Goal: Task Accomplishment & Management: Use online tool/utility

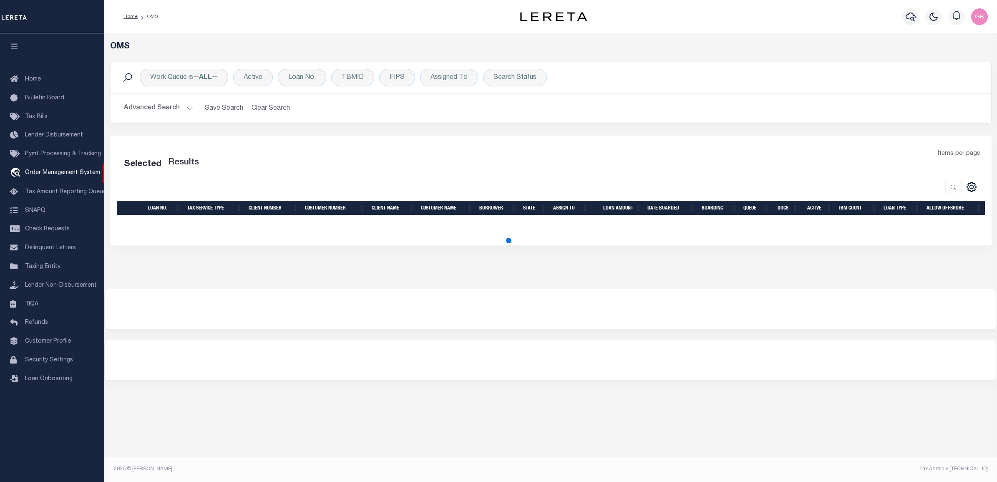
select select "200"
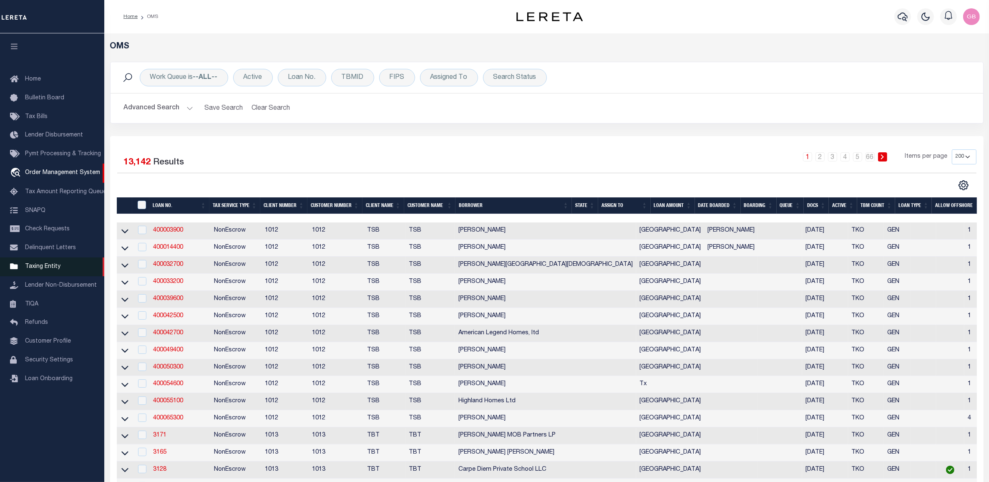
click at [42, 270] on span "Taxing Entity" at bounding box center [42, 267] width 35 height 6
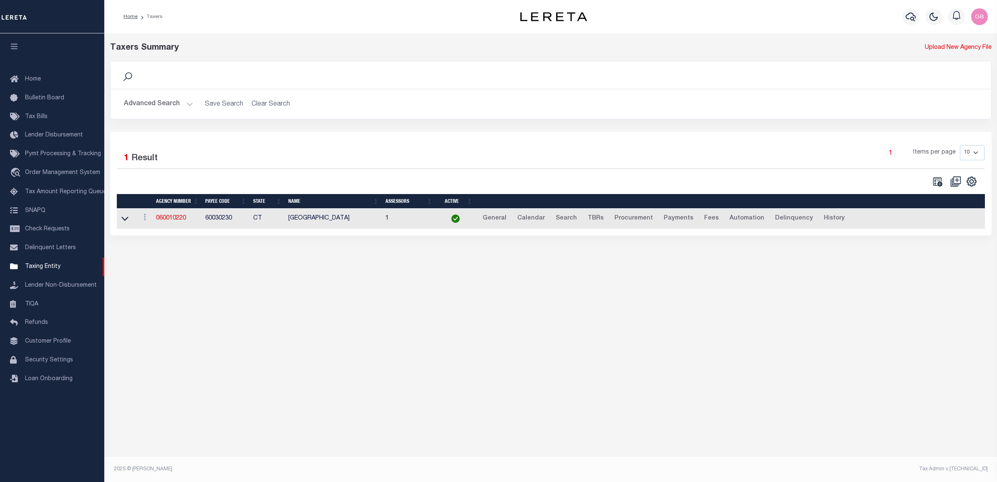
click at [190, 105] on button "Advanced Search" at bounding box center [158, 104] width 69 height 16
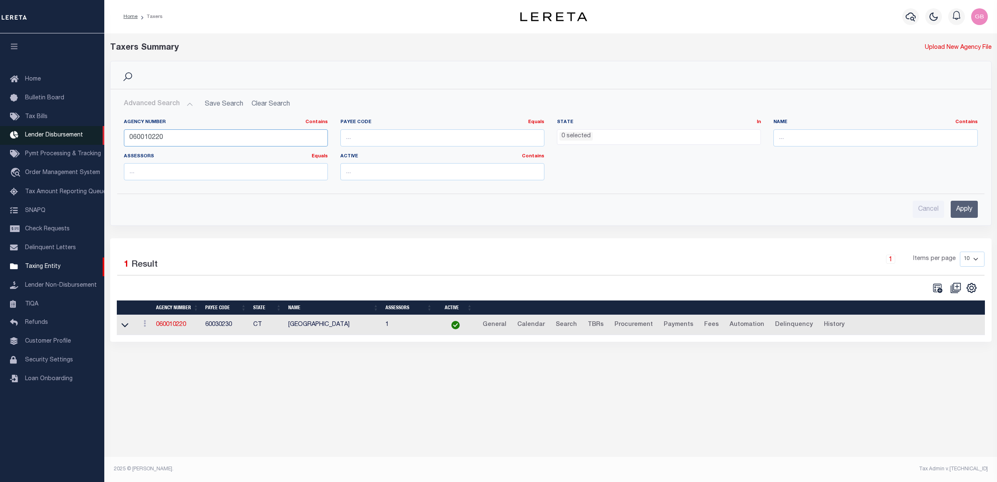
drag, startPoint x: 188, startPoint y: 140, endPoint x: 60, endPoint y: 136, distance: 128.1
click at [61, 136] on div "Home Taxers Profile" at bounding box center [498, 233] width 997 height 467
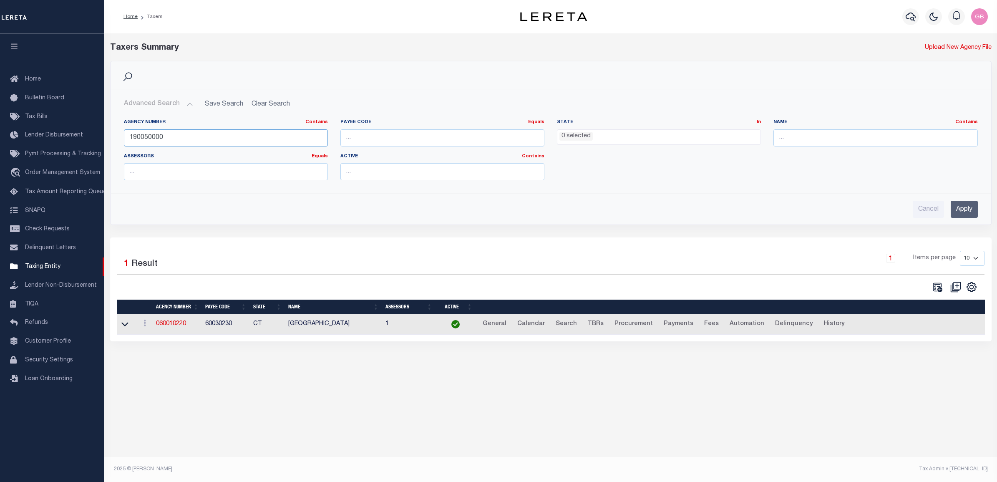
type input "190050000"
click at [967, 203] on input "Apply" at bounding box center [964, 209] width 27 height 17
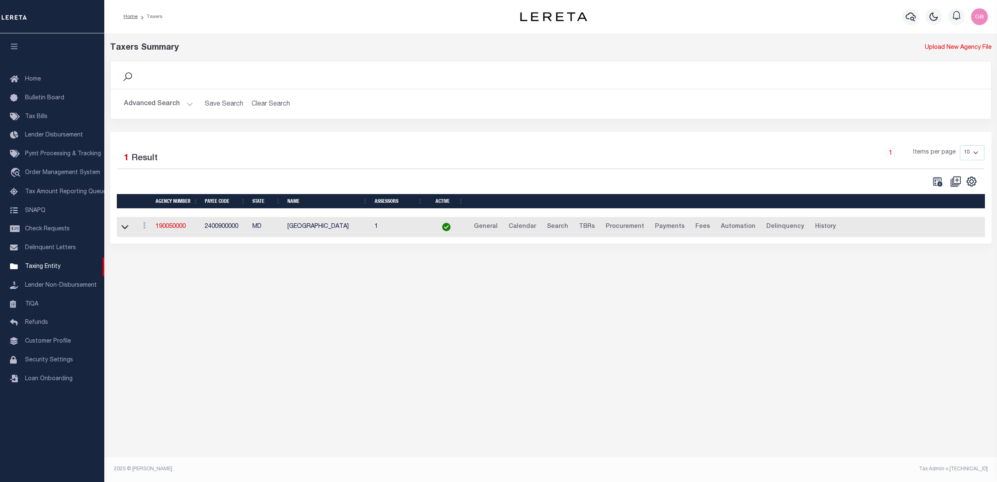
click at [178, 224] on td "190050000" at bounding box center [176, 227] width 49 height 20
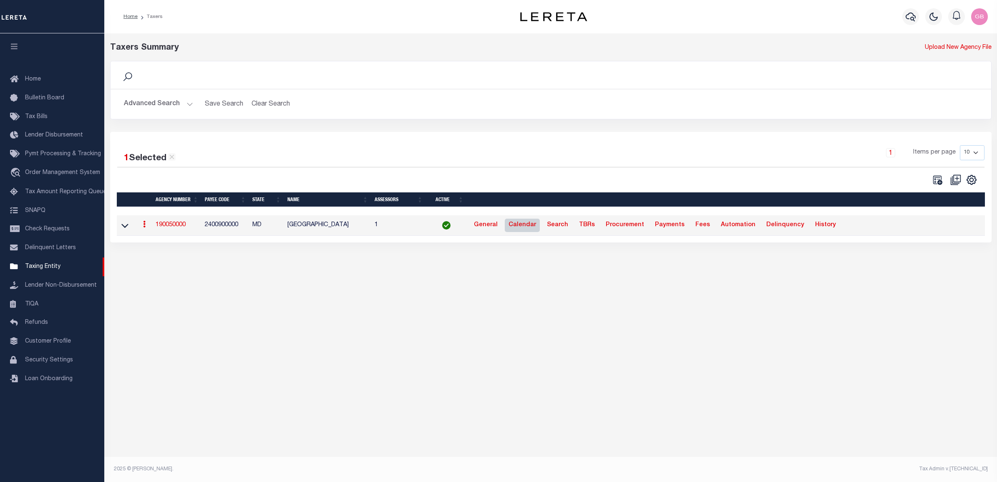
click at [525, 227] on link "Calendar" at bounding box center [522, 225] width 35 height 13
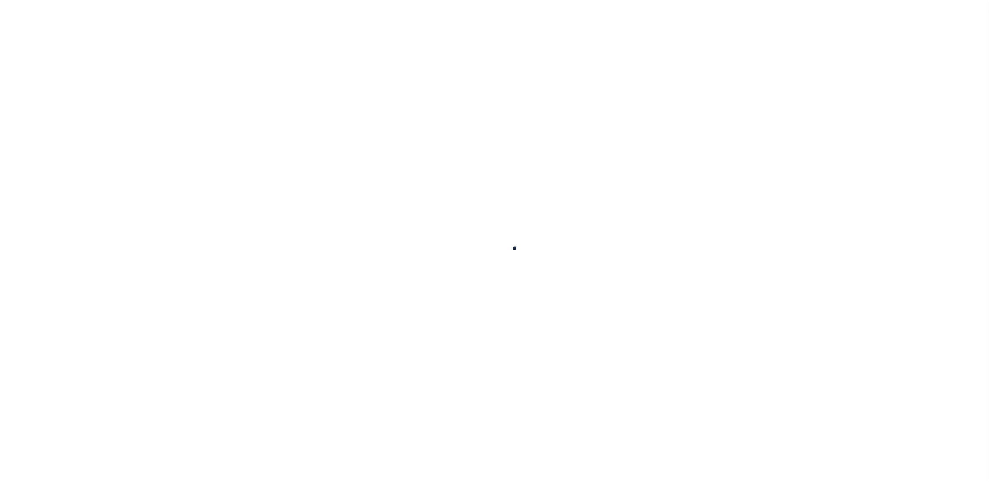
select select
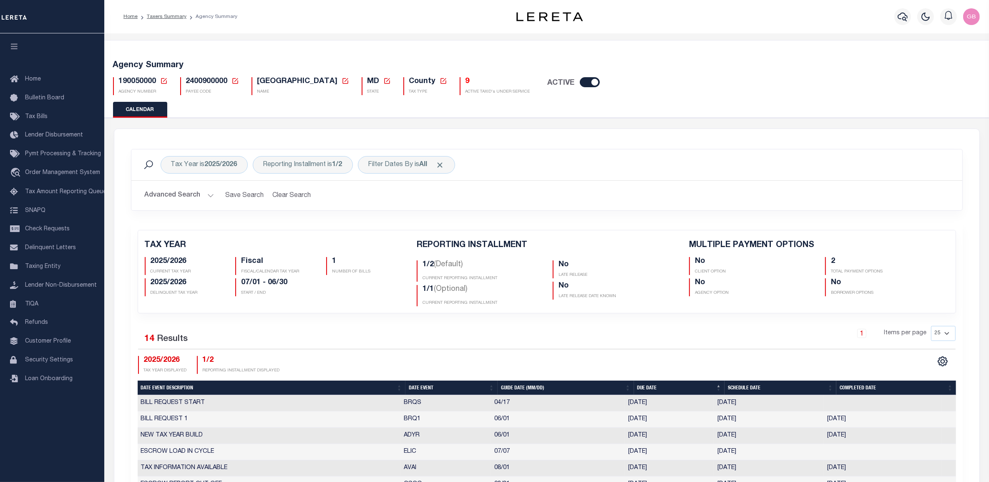
checkbox input "false"
type input "2"
click at [329, 165] on div "Reporting Installment is 1/2" at bounding box center [303, 165] width 100 height 18
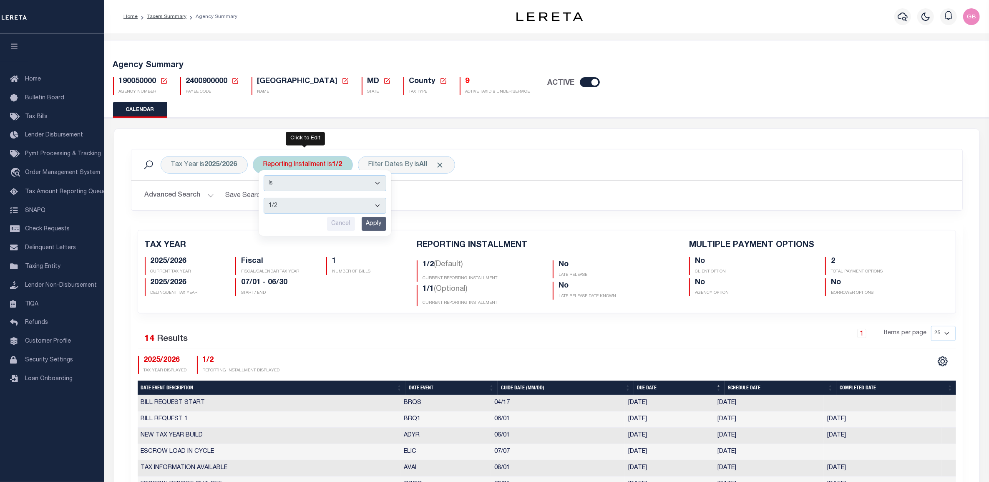
click at [323, 207] on select "1/2 2/2 1/1" at bounding box center [325, 206] width 123 height 16
select select "1/1"
click at [265, 198] on select "1/2 2/2 1/1" at bounding box center [325, 206] width 123 height 16
click at [378, 222] on input "Apply" at bounding box center [374, 224] width 25 height 14
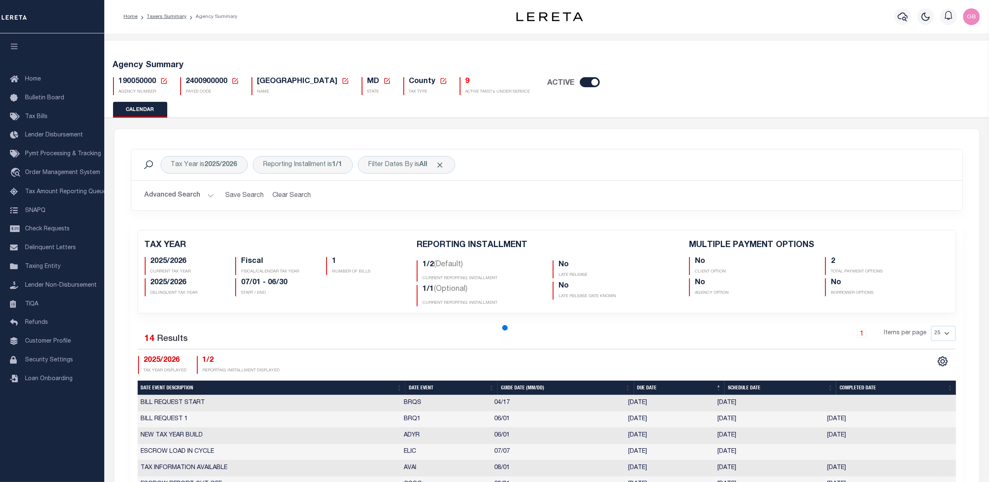
checkbox input "false"
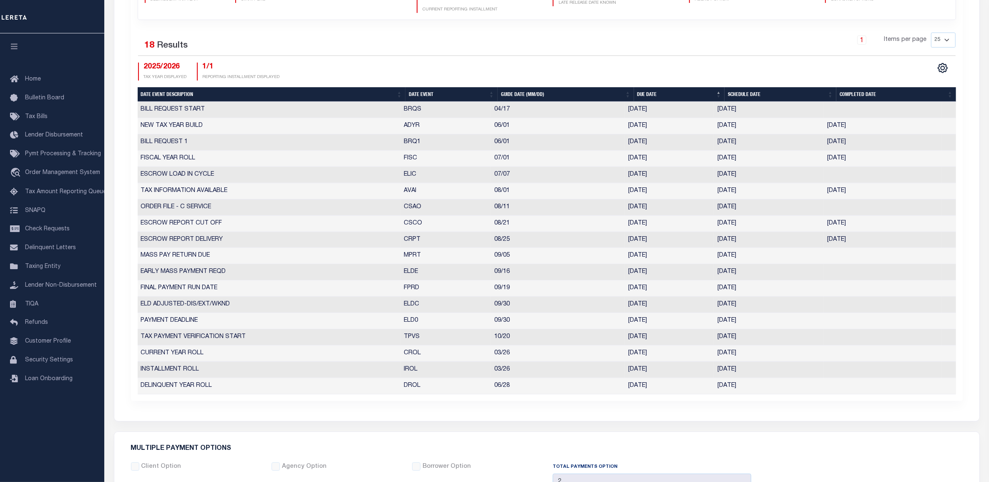
scroll to position [365, 0]
